Goal: Task Accomplishment & Management: Complete application form

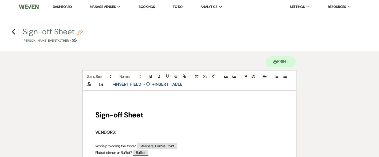
click at [194, 27] on h4 "Previous Sign-off Sheet Pencil [PERSON_NAME] Event • Other • Eye Blocked" at bounding box center [190, 34] width 378 height 17
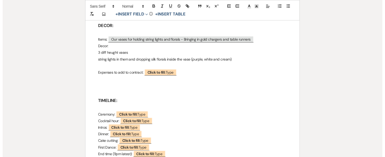
scroll to position [699, 0]
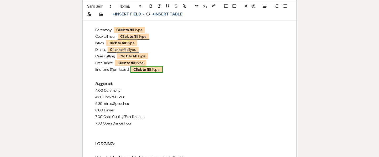
click at [159, 66] on span "Click to fill: Type" at bounding box center [147, 69] width 32 height 7
select select "Type"
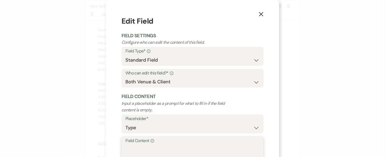
click at [159, 146] on textarea "Field Content Info" at bounding box center [192, 158] width 134 height 26
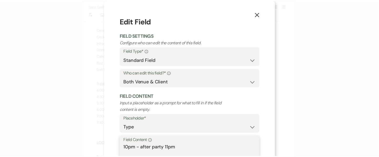
scroll to position [46, 0]
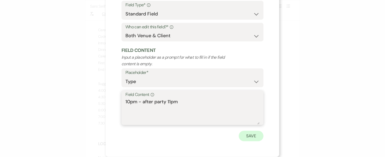
type textarea "10pm - after party 11pm"
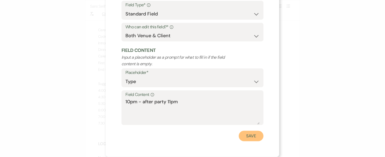
click at [251, 137] on button "Save" at bounding box center [251, 136] width 25 height 11
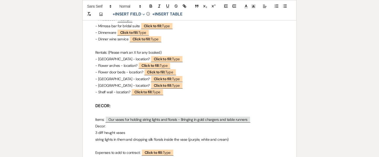
scroll to position [523, 0]
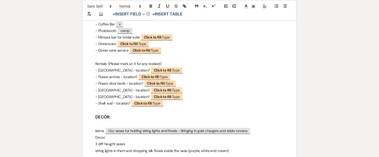
click at [113, 141] on p "3 diff heught vases" at bounding box center [189, 144] width 189 height 7
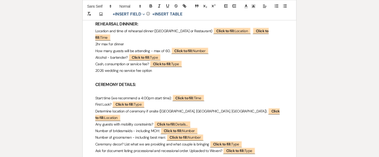
scroll to position [231, 0]
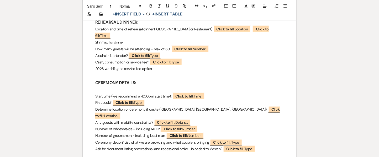
click at [161, 72] on p at bounding box center [189, 75] width 189 height 7
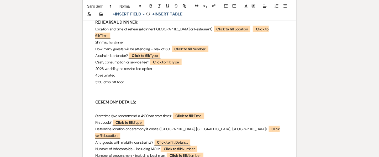
click at [100, 72] on p "45estimated" at bounding box center [189, 75] width 189 height 7
click at [97, 86] on p at bounding box center [189, 89] width 189 height 7
click at [98, 92] on p at bounding box center [189, 95] width 189 height 7
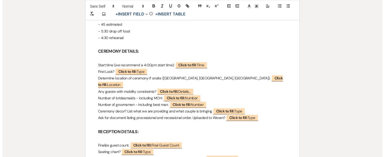
scroll to position [297, 0]
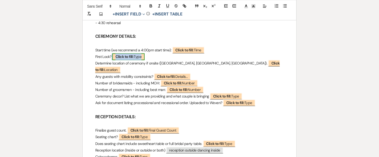
click at [129, 55] on b "Click to fill:" at bounding box center [125, 57] width 18 height 5
select select "Type"
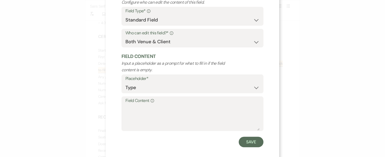
scroll to position [46, 0]
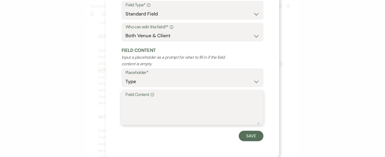
click at [176, 111] on textarea "Field Content Info" at bounding box center [192, 112] width 134 height 26
type textarea "Yes"
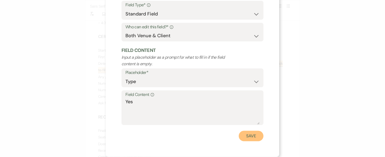
click at [247, 136] on button "Save" at bounding box center [251, 136] width 25 height 11
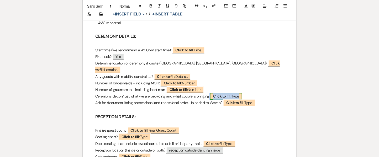
click at [220, 94] on b "Click to fill:" at bounding box center [222, 96] width 18 height 5
select select "Type"
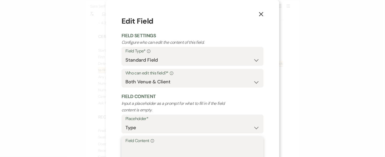
click at [171, 150] on textarea "Field Content Info" at bounding box center [192, 158] width 134 height 26
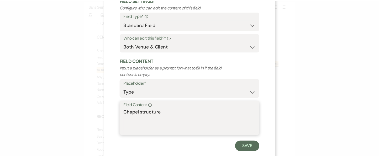
scroll to position [39, 0]
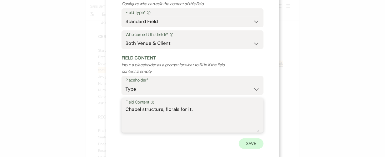
type textarea "Chapel structure, florals for it,"
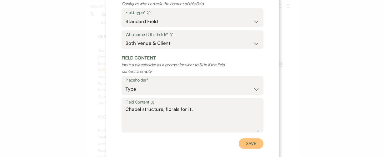
click at [243, 145] on button "Save" at bounding box center [251, 144] width 25 height 11
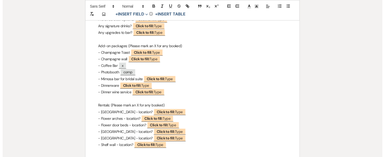
scroll to position [499, 0]
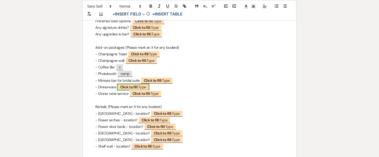
click at [132, 85] on b "Click to fill:" at bounding box center [129, 87] width 18 height 5
select select "Type"
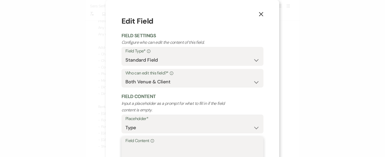
click at [145, 153] on textarea "Field Content Info" at bounding box center [192, 158] width 134 height 26
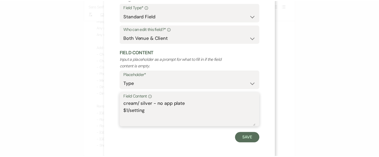
scroll to position [46, 0]
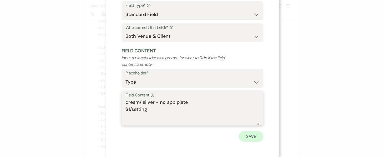
type textarea "cream/ silver - no app plate $1/setting"
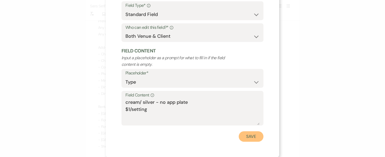
click at [249, 138] on button "Save" at bounding box center [251, 137] width 25 height 11
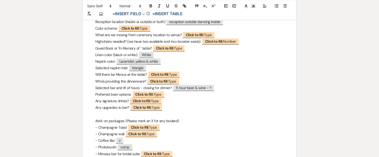
scroll to position [431, 0]
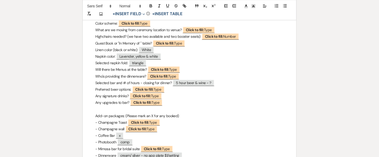
click at [166, 53] on p "Napkin color: ﻿ Lavender, yellow & white ﻿" at bounding box center [189, 56] width 189 height 7
click at [192, 53] on p "Napkin color: ﻿ Lavender, yellow & white ﻿ - every other chaiur" at bounding box center [189, 56] width 189 height 7
click at [204, 53] on p "Napkin color: ﻿ Lavender, yellow & white ﻿ - every other chair" at bounding box center [189, 56] width 189 height 7
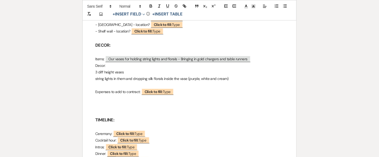
scroll to position [618, 0]
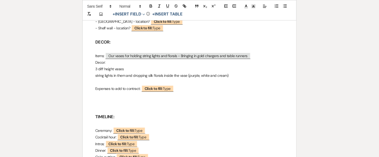
click at [126, 99] on p at bounding box center [189, 102] width 189 height 7
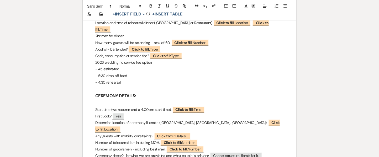
scroll to position [0, 0]
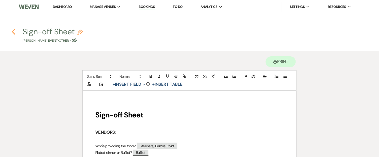
click at [12, 31] on icon "Previous" at bounding box center [14, 32] width 4 height 6
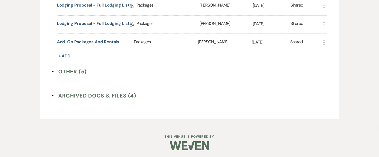
click at [71, 71] on button "Other (5) Expand" at bounding box center [69, 72] width 35 height 8
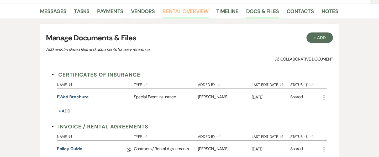
click at [181, 17] on link "Rental Overview" at bounding box center [186, 13] width 46 height 12
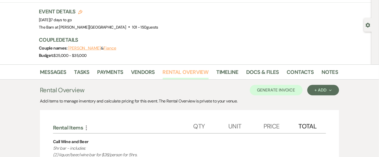
scroll to position [15, 0]
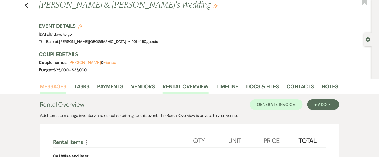
click at [52, 90] on link "Messages" at bounding box center [53, 89] width 27 height 12
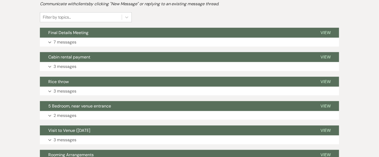
scroll to position [137, 0]
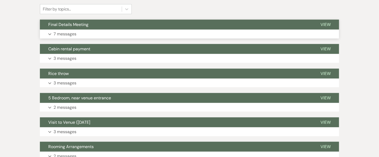
click at [75, 31] on p "7 messages" at bounding box center [65, 34] width 23 height 7
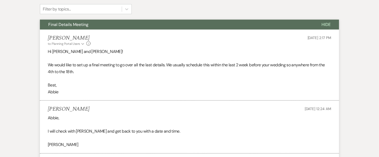
scroll to position [0, 0]
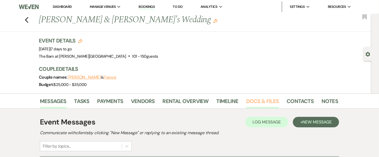
click at [276, 99] on link "Docs & Files" at bounding box center [262, 103] width 33 height 12
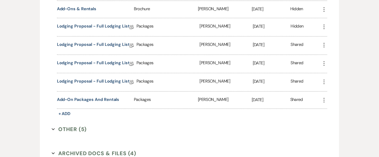
scroll to position [494, 0]
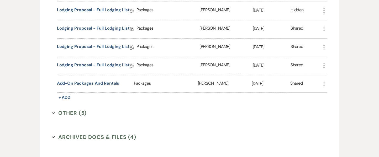
click at [83, 110] on button "Other (5) Expand" at bounding box center [69, 113] width 35 height 8
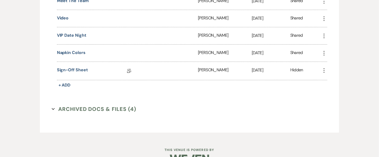
scroll to position [630, 0]
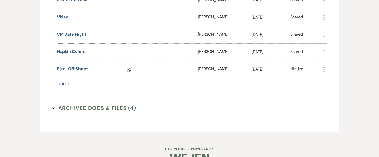
click at [74, 68] on link "Sign-off Sheet" at bounding box center [72, 70] width 31 height 8
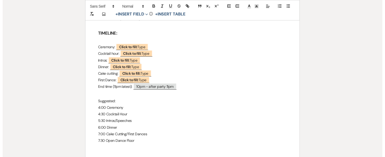
scroll to position [710, 0]
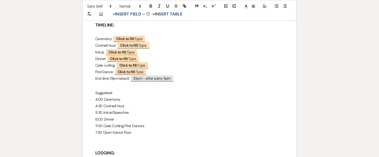
click at [126, 82] on h3 at bounding box center [189, 86] width 189 height 8
click at [119, 90] on p "Suggested:" at bounding box center [189, 93] width 189 height 7
click at [119, 96] on p "4:00 Ceremony" at bounding box center [189, 99] width 189 height 7
click at [128, 37] on b "Click to fill:" at bounding box center [125, 39] width 18 height 5
select select "Type"
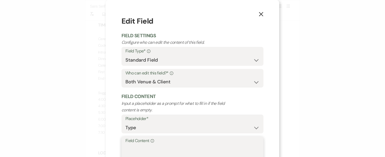
click at [143, 148] on textarea "Field Content Info" at bounding box center [192, 158] width 134 height 26
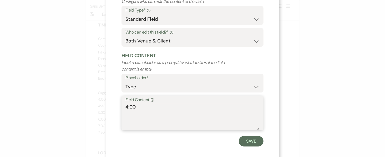
scroll to position [46, 0]
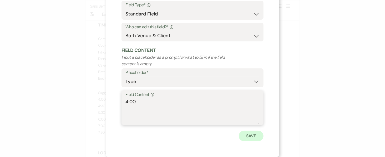
type textarea "4:00"
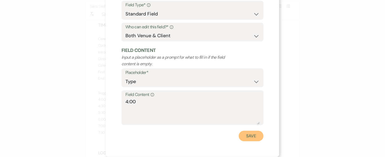
click at [243, 137] on button "Save" at bounding box center [251, 136] width 25 height 11
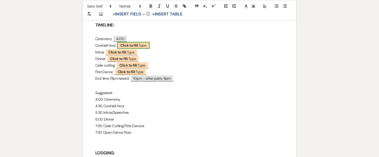
click at [136, 36] on p "Ceremony: 4:00" at bounding box center [189, 39] width 189 height 7
click at [141, 42] on span "Click to fill: Type" at bounding box center [133, 45] width 32 height 7
select select "Type"
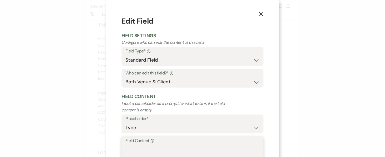
click at [147, 148] on textarea "Field Content Info" at bounding box center [192, 158] width 134 height 26
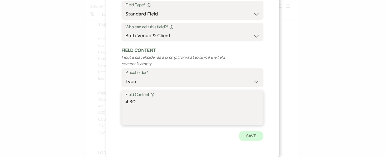
type textarea "4:30"
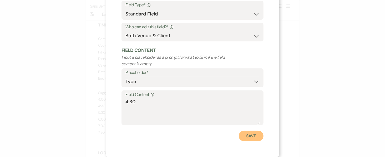
click at [247, 135] on button "Save" at bounding box center [251, 136] width 25 height 11
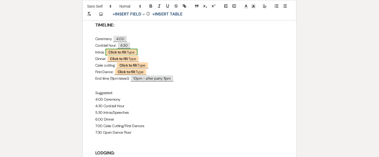
click at [121, 50] on b "Click to fill:" at bounding box center [118, 52] width 18 height 5
select select "Type"
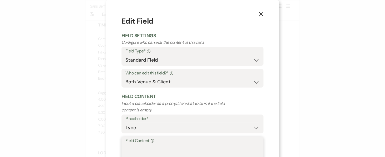
click at [144, 154] on textarea "Field Content Info" at bounding box center [192, 158] width 134 height 26
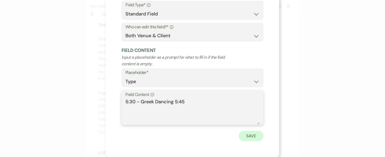
type textarea "5:30 - Greek Dancing 5:45"
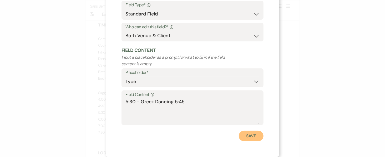
click at [240, 137] on button "Save" at bounding box center [251, 136] width 25 height 11
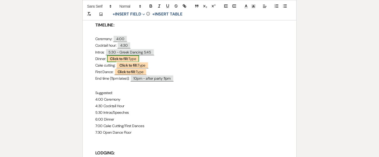
click at [127, 56] on b "Click to fill:" at bounding box center [119, 58] width 18 height 5
select select "Type"
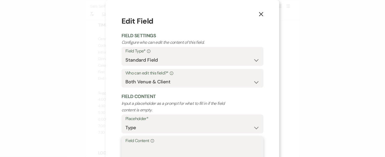
click at [138, 149] on textarea "Field Content Info" at bounding box center [192, 158] width 134 height 26
type textarea "5"
drag, startPoint x: 138, startPoint y: 149, endPoint x: 138, endPoint y: 173, distance: 24.4
type textarea "6:15"
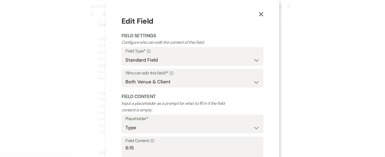
click at [379, 81] on div "X Edit Field Field Settings Configure who can edit the content of this field. F…" at bounding box center [192, 78] width 385 height 157
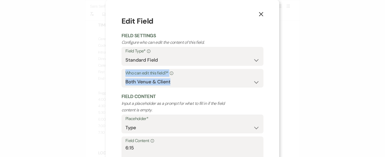
click at [379, 81] on div "X Edit Field Field Settings Configure who can edit the content of this field. F…" at bounding box center [192, 78] width 385 height 157
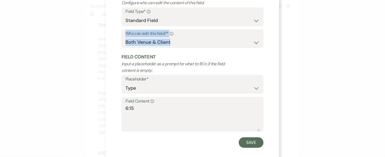
scroll to position [40, 0]
click at [250, 145] on button "Save" at bounding box center [251, 142] width 25 height 11
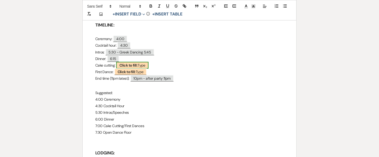
click at [133, 63] on b "Click to fill:" at bounding box center [129, 65] width 18 height 5
select select "Type"
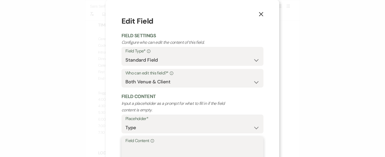
click at [143, 151] on textarea "Field Content Info" at bounding box center [192, 158] width 134 height 26
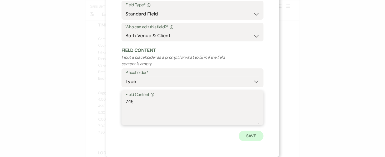
type textarea "7:15"
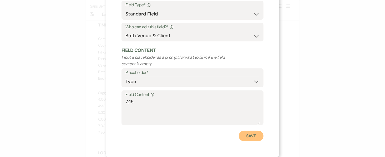
click at [245, 137] on button "Save" at bounding box center [251, 136] width 25 height 11
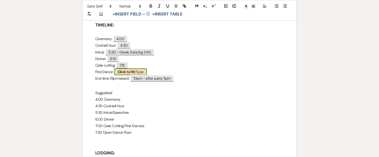
click at [138, 69] on span "Click to fill: Type" at bounding box center [131, 72] width 32 height 7
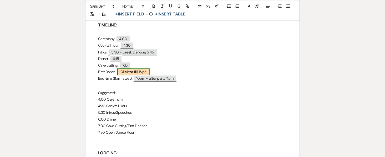
select select "Type"
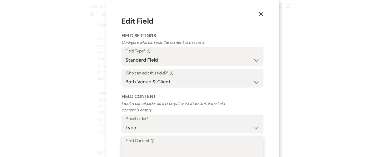
click at [143, 149] on textarea "Field Content Info" at bounding box center [192, 158] width 134 height 26
type textarea "6"
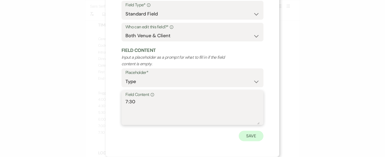
type textarea "7:30"
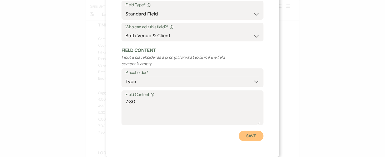
click at [251, 132] on button "Save" at bounding box center [251, 136] width 25 height 11
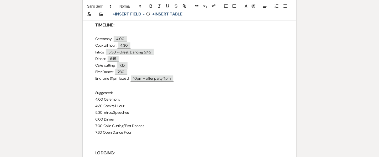
click at [137, 82] on h3 at bounding box center [189, 86] width 189 height 8
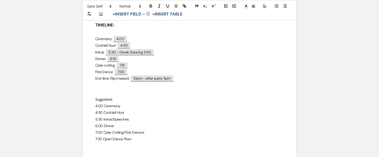
click at [137, 82] on h3 at bounding box center [189, 86] width 189 height 8
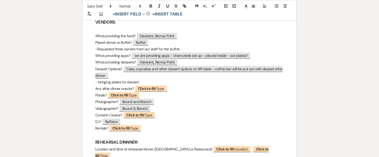
scroll to position [115, 0]
